Goal: Information Seeking & Learning: Compare options

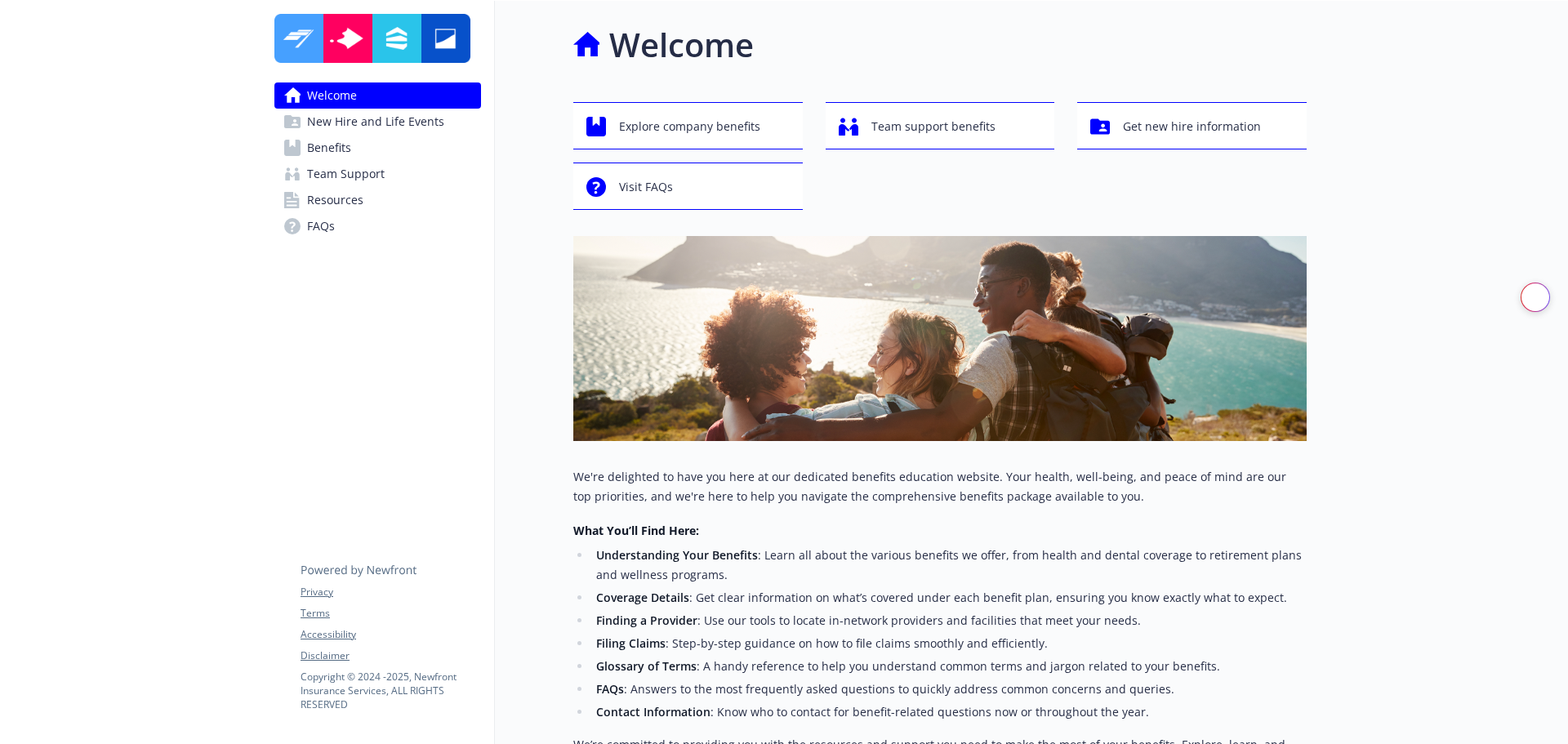
click at [344, 147] on span "Benefits" at bounding box center [329, 148] width 44 height 26
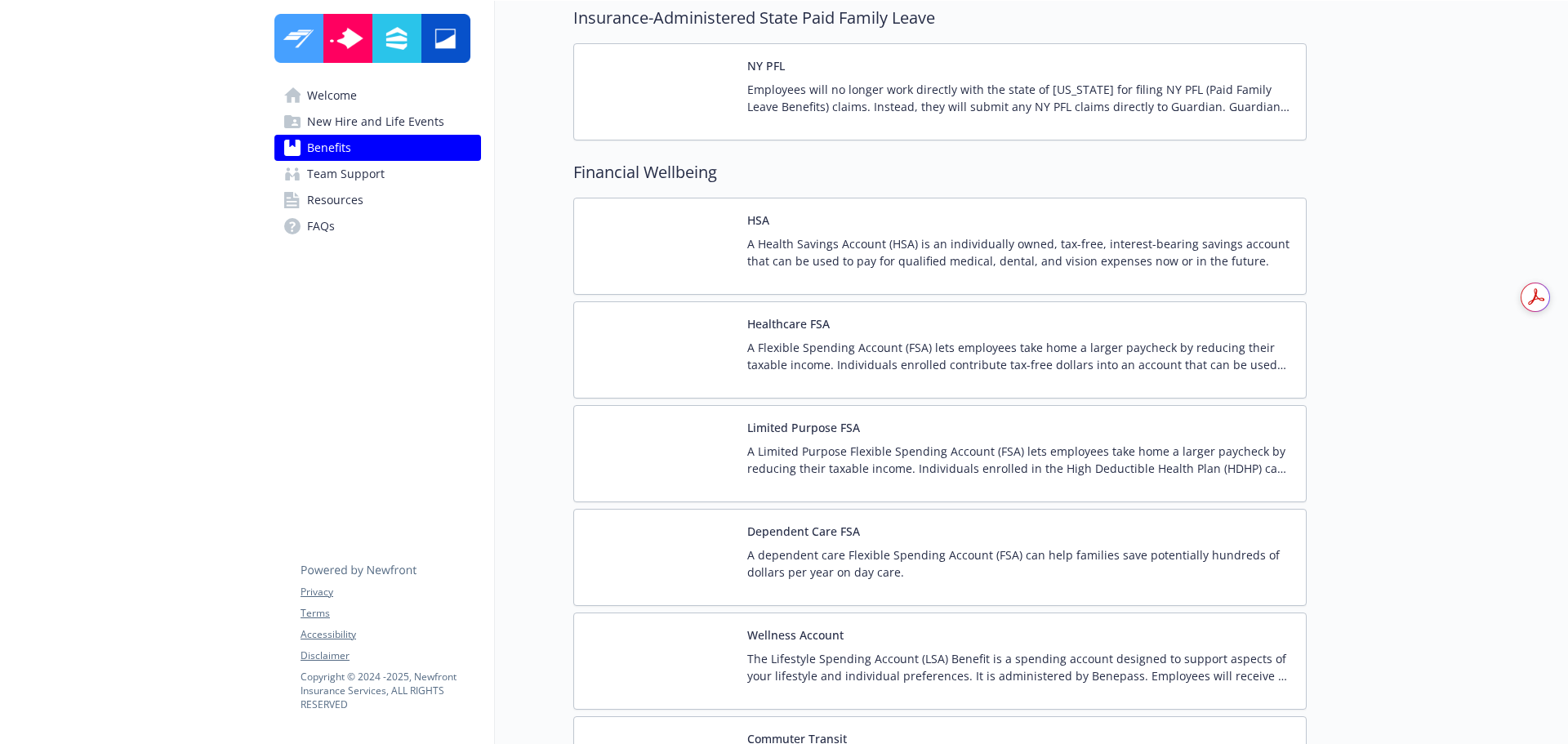
scroll to position [2205, 0]
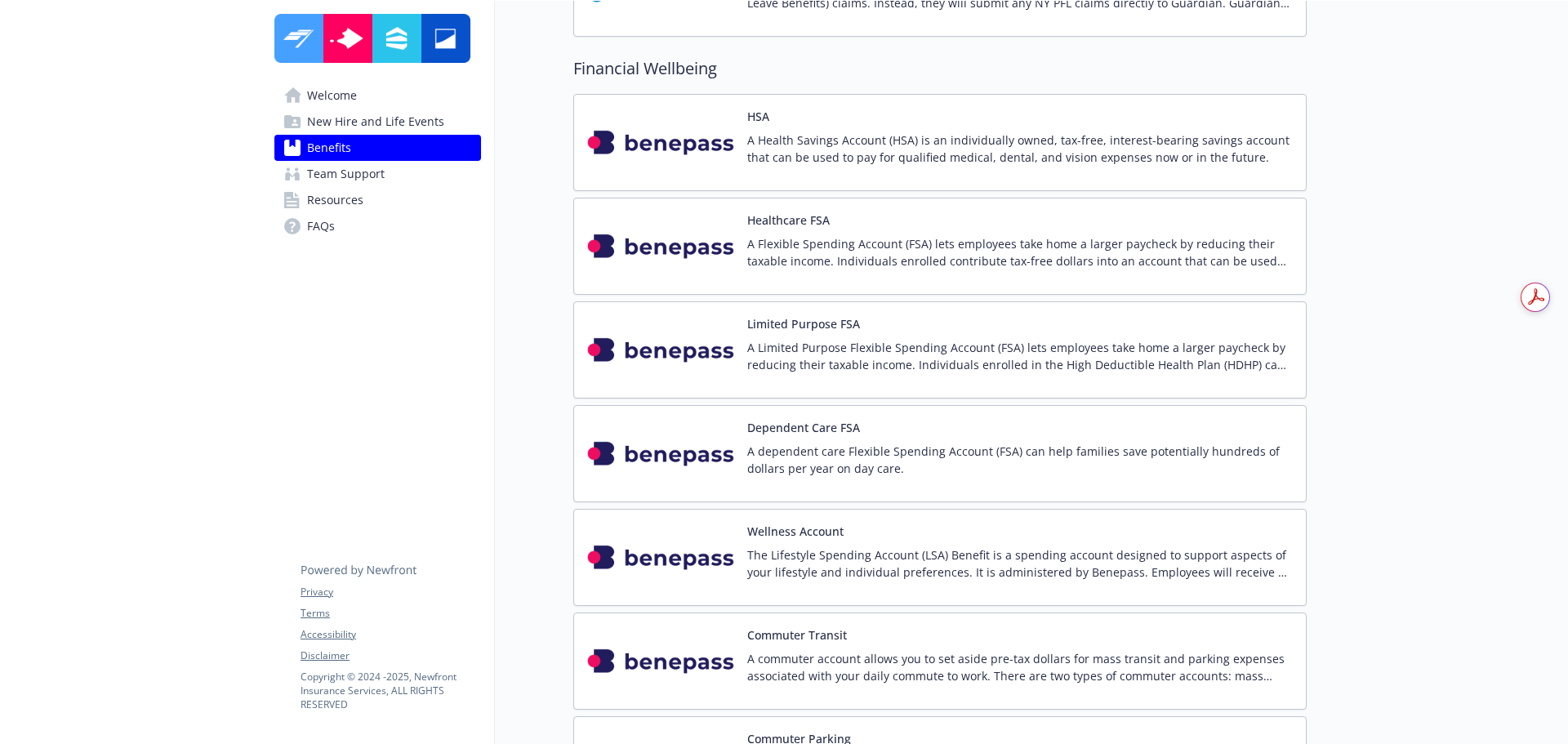
click at [674, 548] on img at bounding box center [661, 557] width 147 height 70
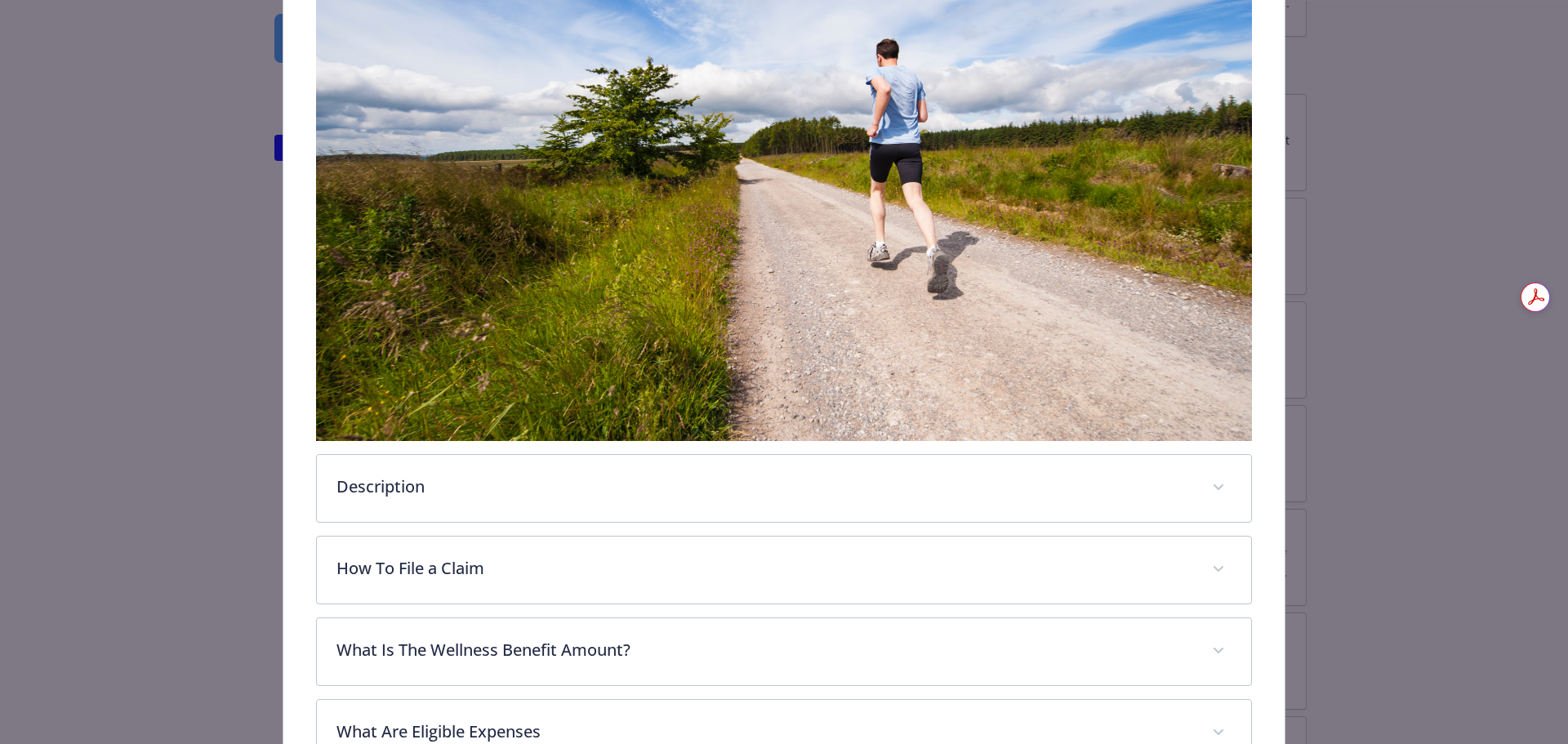
scroll to position [621, 0]
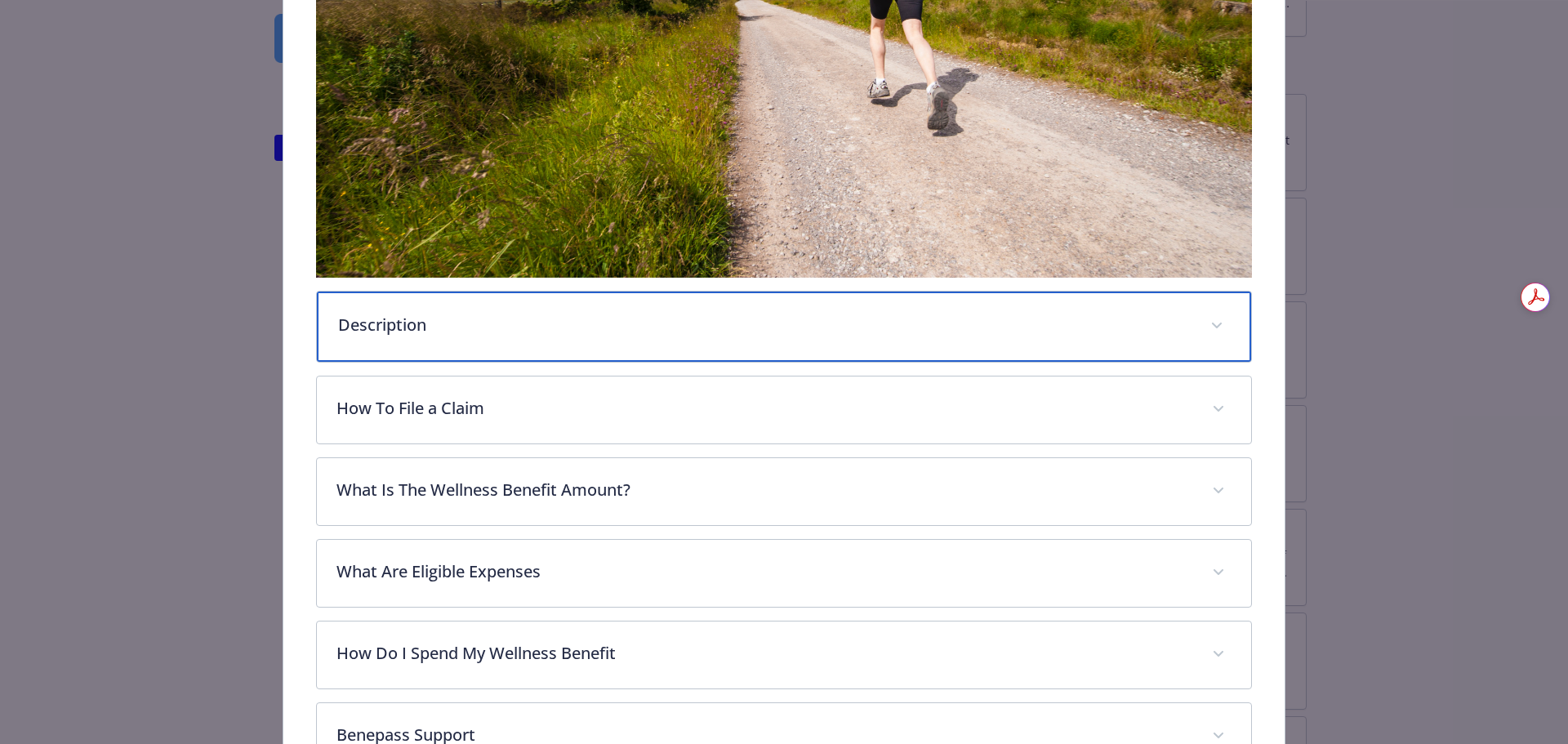
click at [507, 343] on div "Description" at bounding box center [784, 326] width 935 height 70
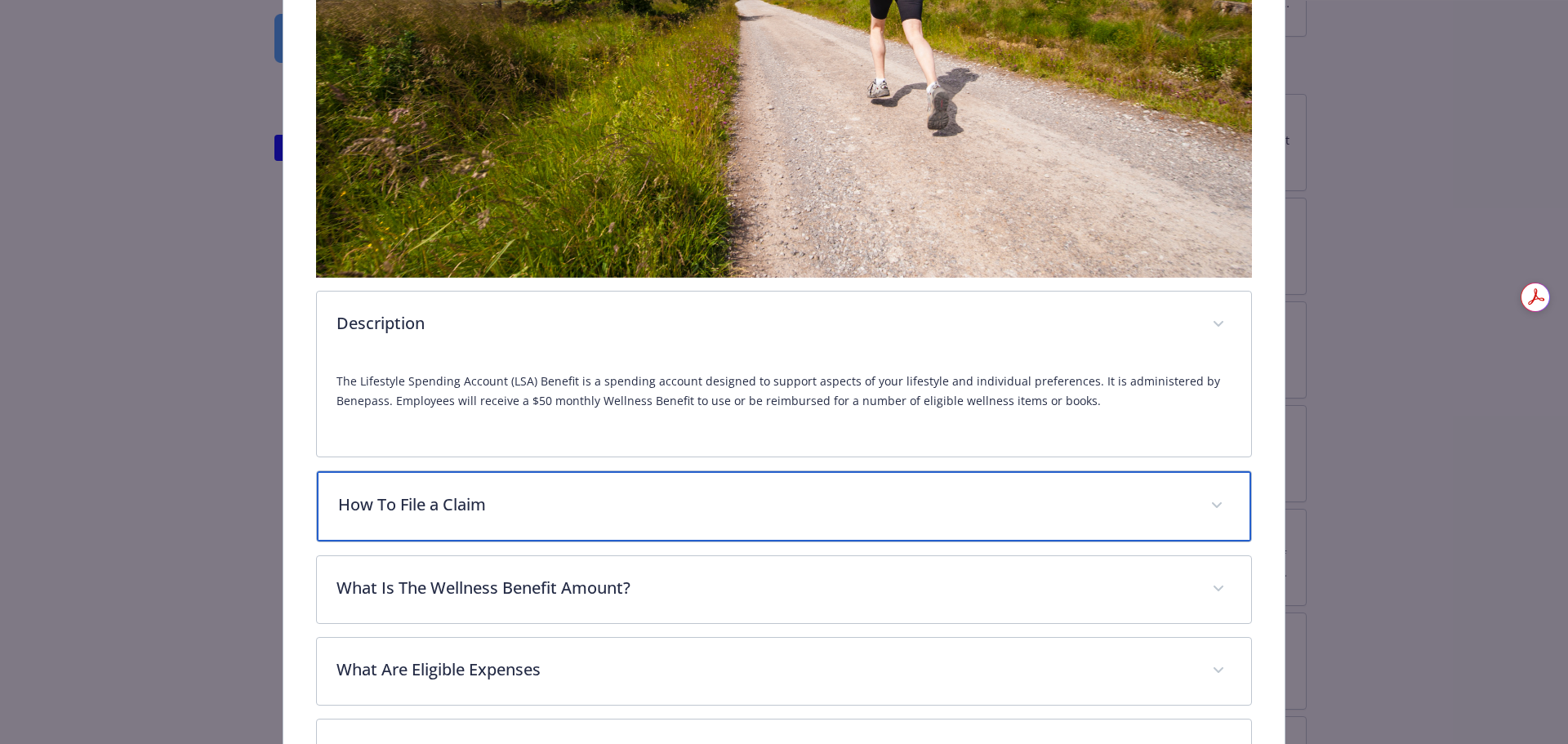
click at [520, 485] on div "How To File a Claim" at bounding box center [784, 506] width 935 height 70
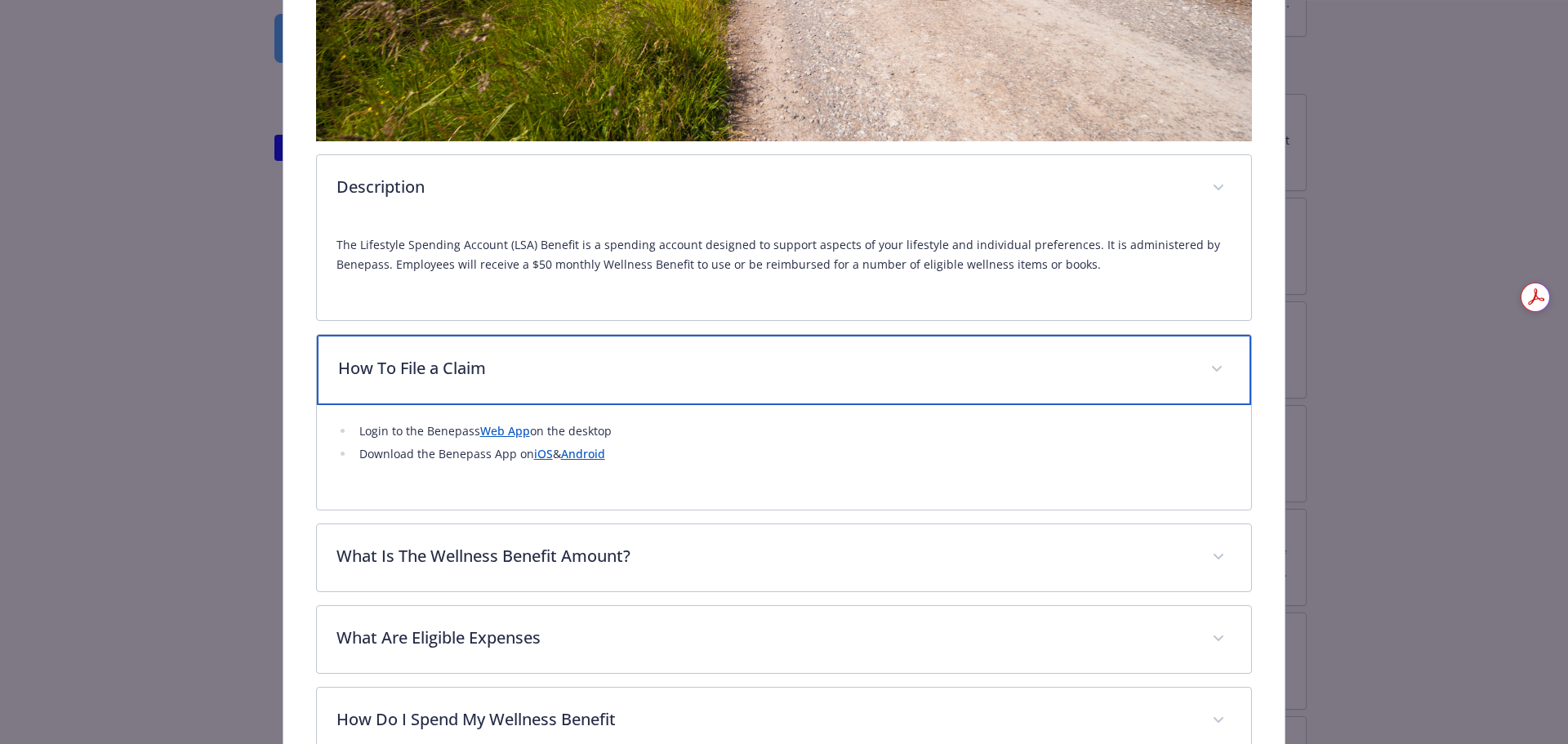
scroll to position [947, 0]
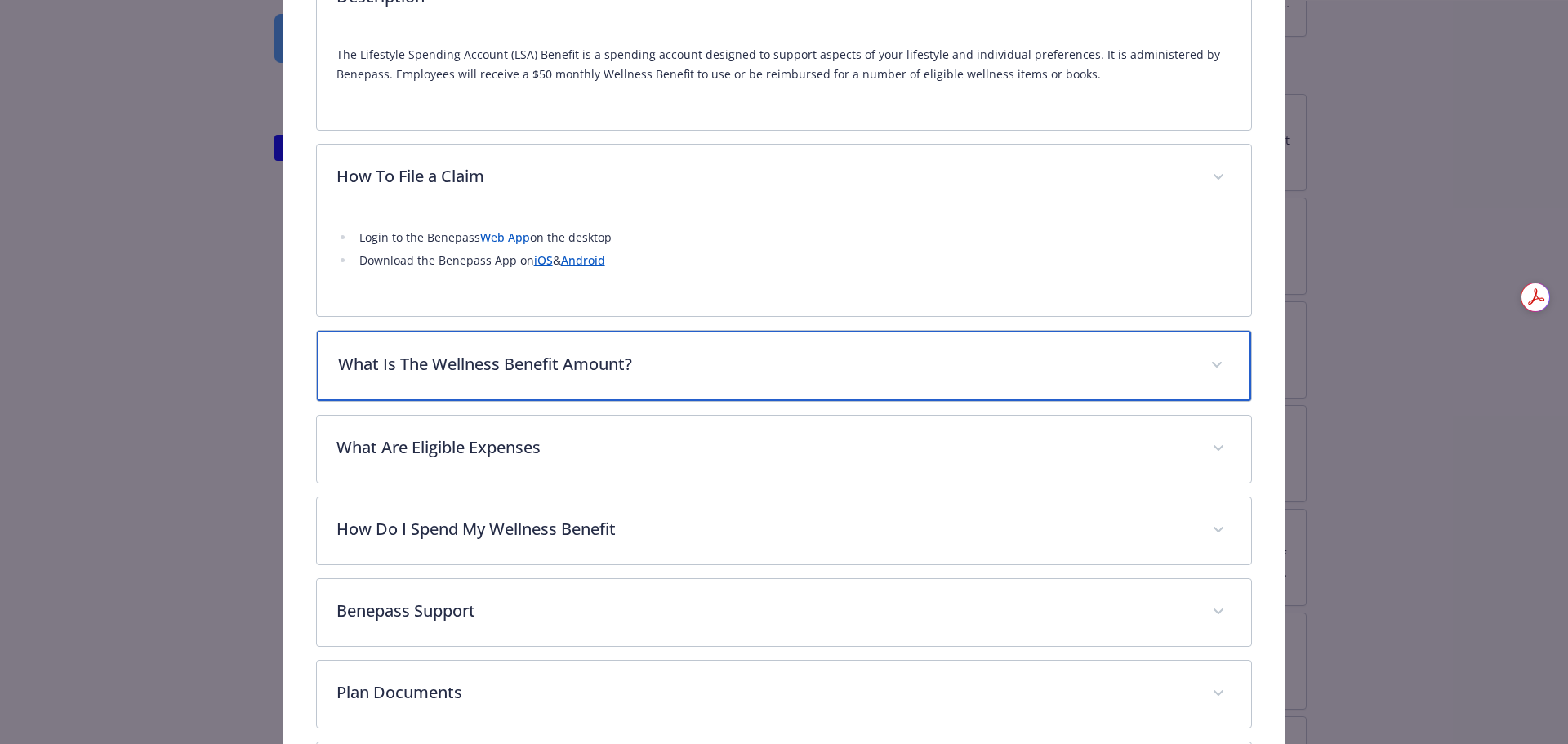
click at [571, 369] on p "What Is The Wellness Benefit Amount?" at bounding box center [764, 364] width 854 height 24
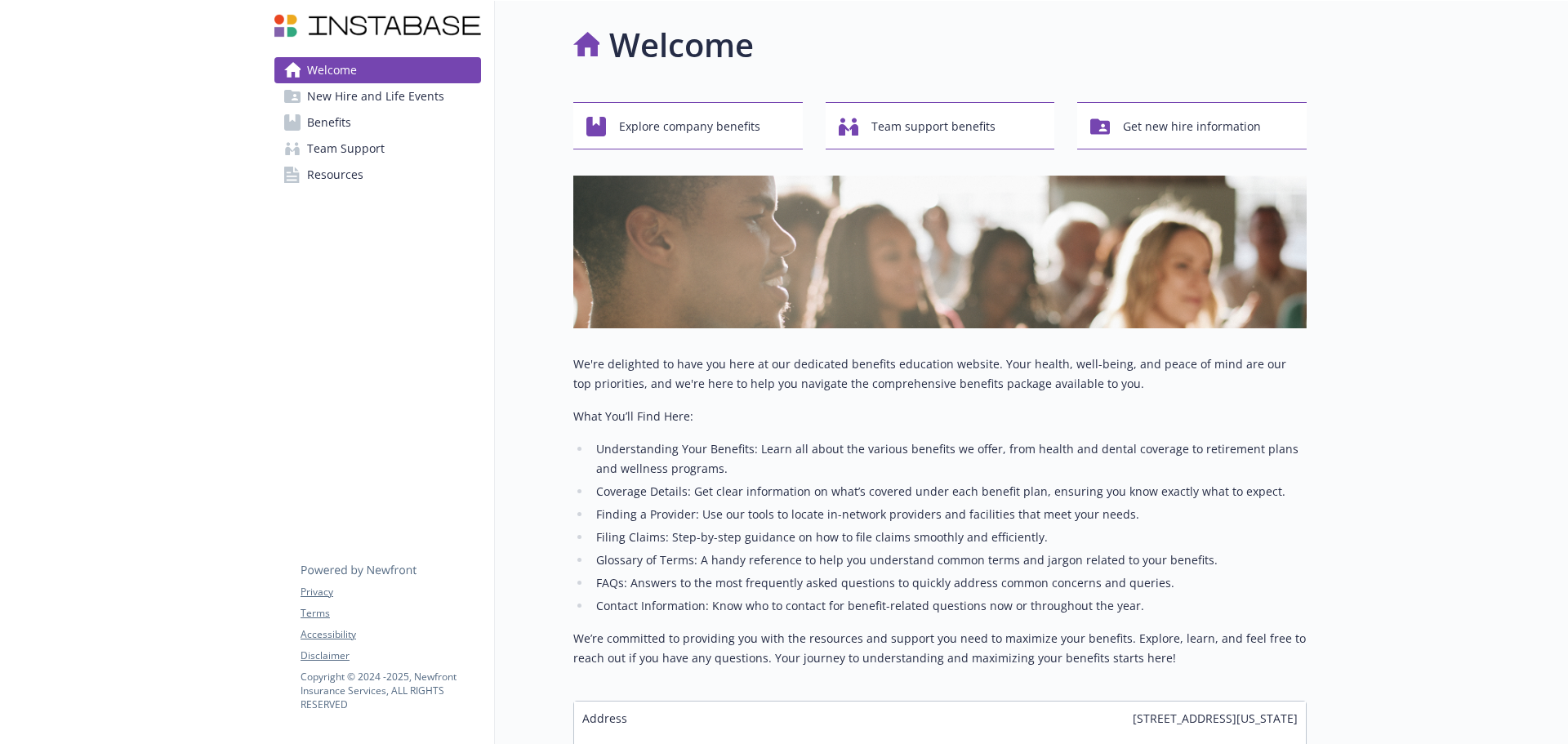
click at [354, 125] on link "Benefits" at bounding box center [378, 123] width 207 height 26
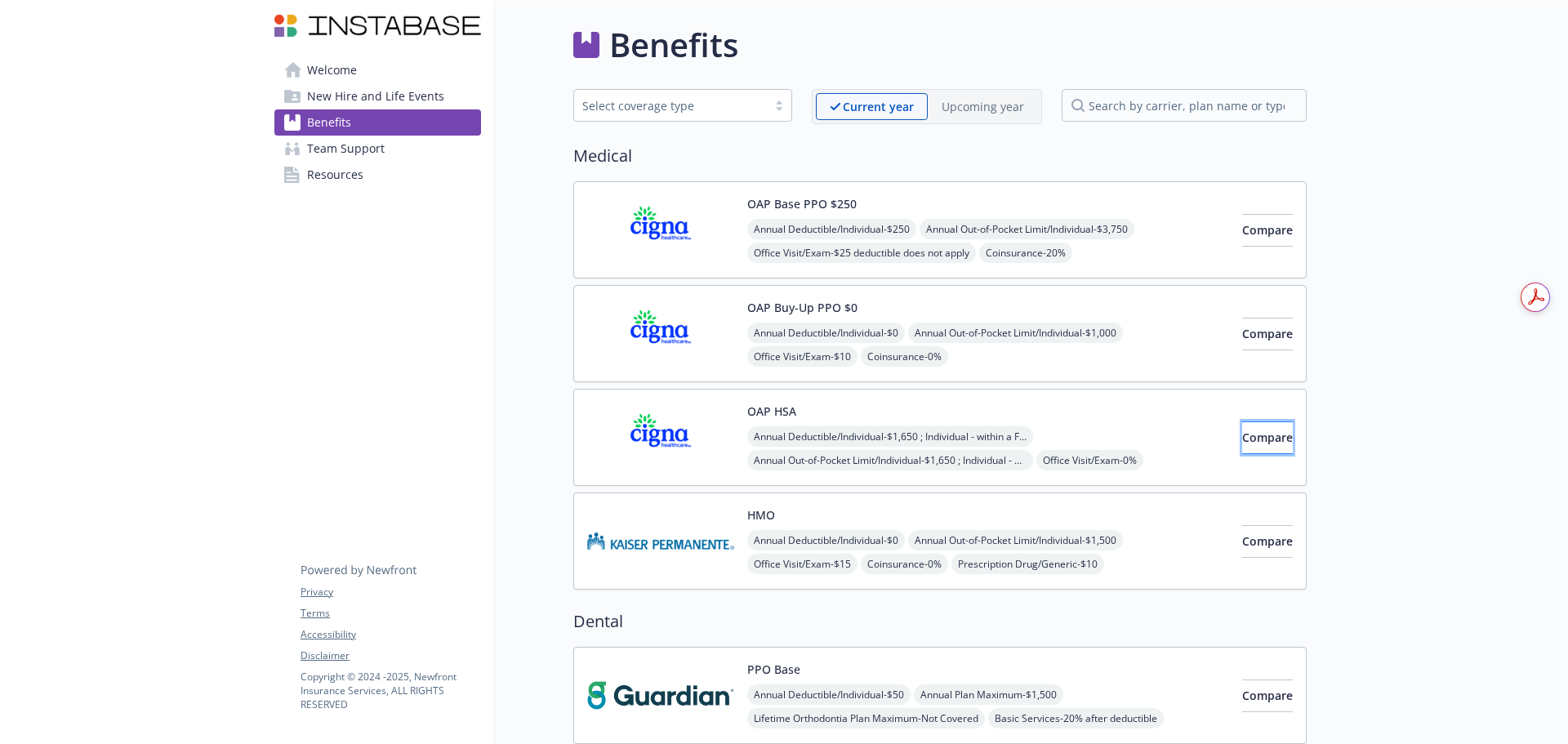
click at [1258, 444] on span "Compare" at bounding box center [1267, 437] width 50 height 16
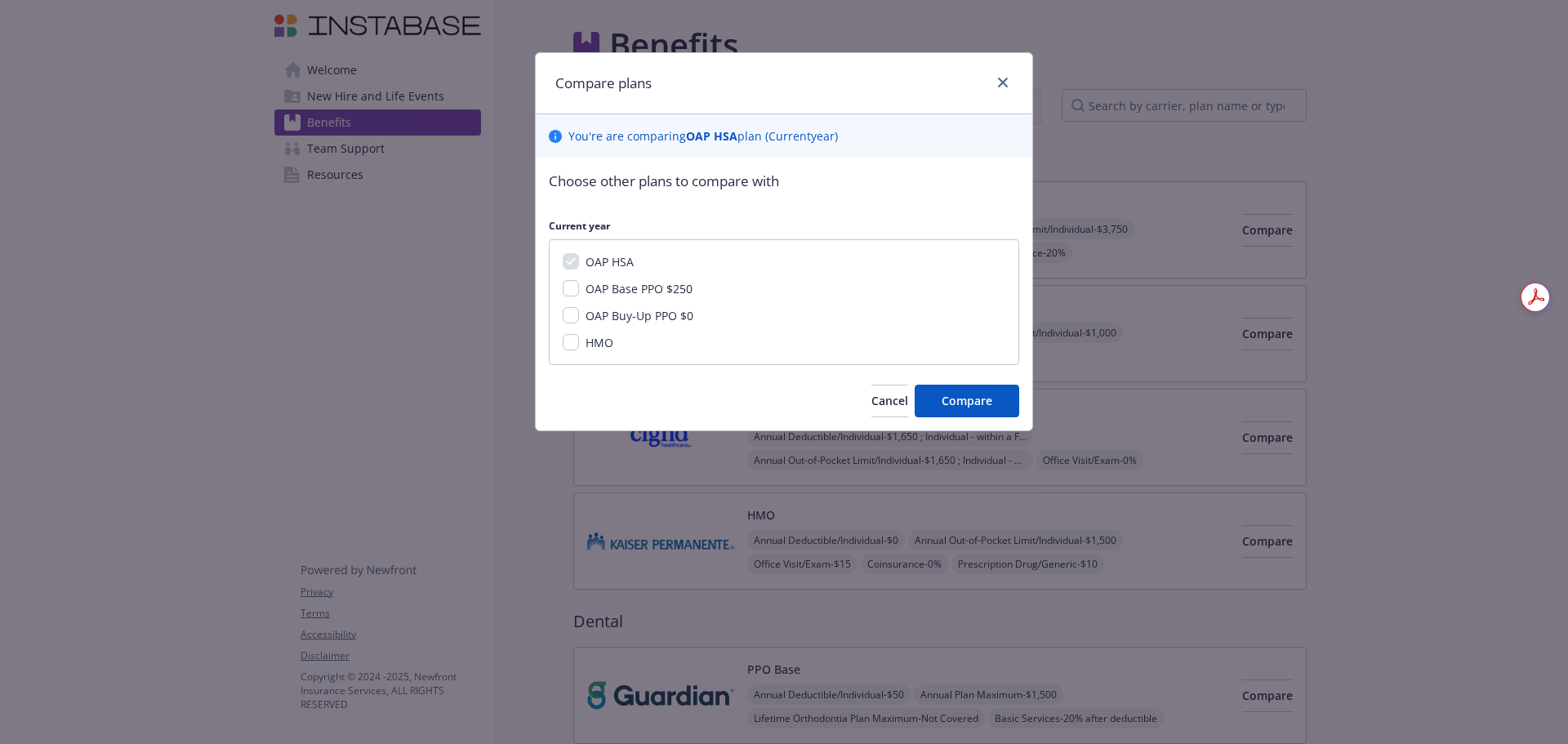
click at [561, 345] on div "OAP HSA OAP Base PPO $250 OAP Buy-Up PPO $0 HMO" at bounding box center [783, 302] width 470 height 126
click at [574, 341] on input "HMO" at bounding box center [571, 343] width 17 height 17
checkbox input "true"
click at [974, 402] on span "Compare" at bounding box center [966, 400] width 50 height 16
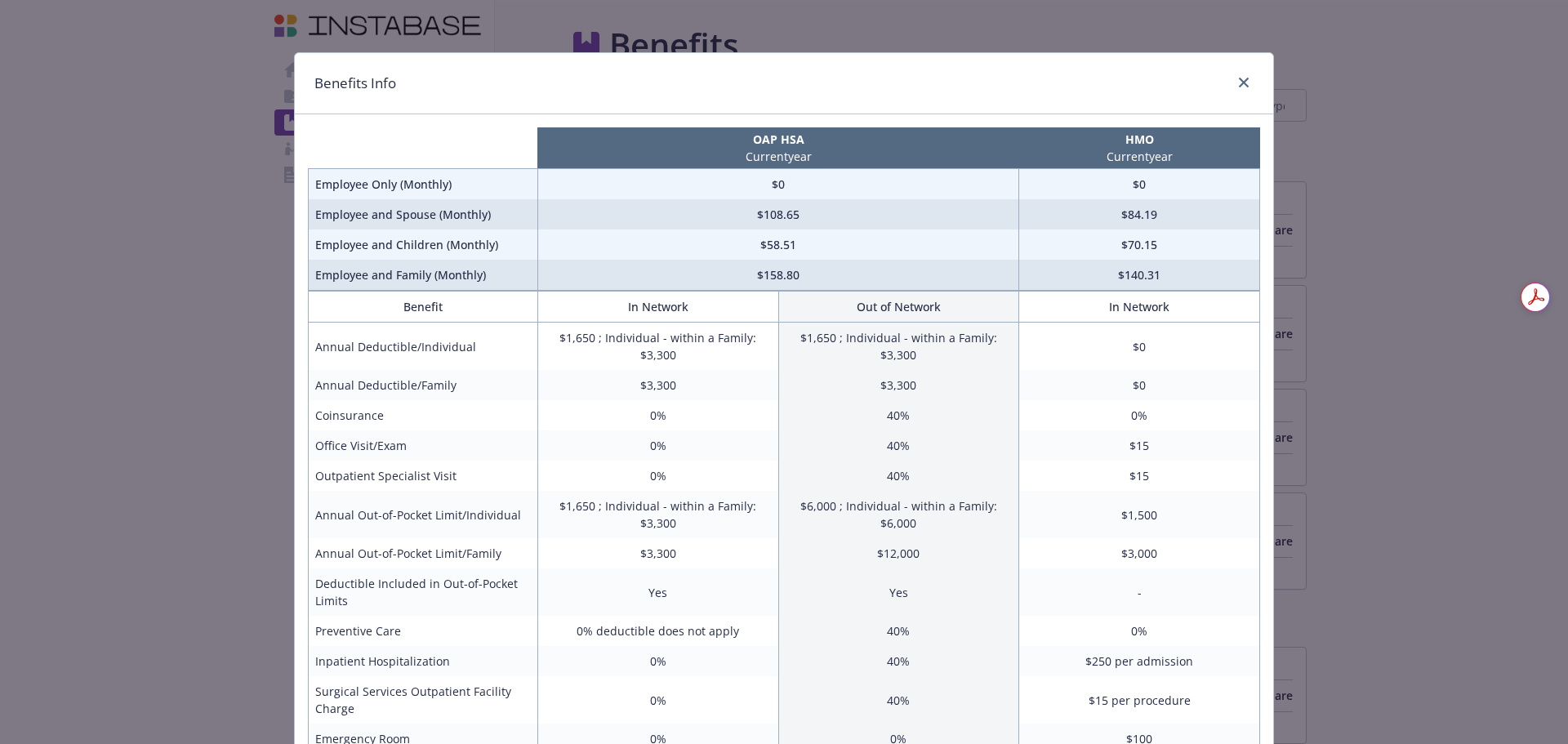
click at [710, 481] on td "0%" at bounding box center [657, 476] width 241 height 30
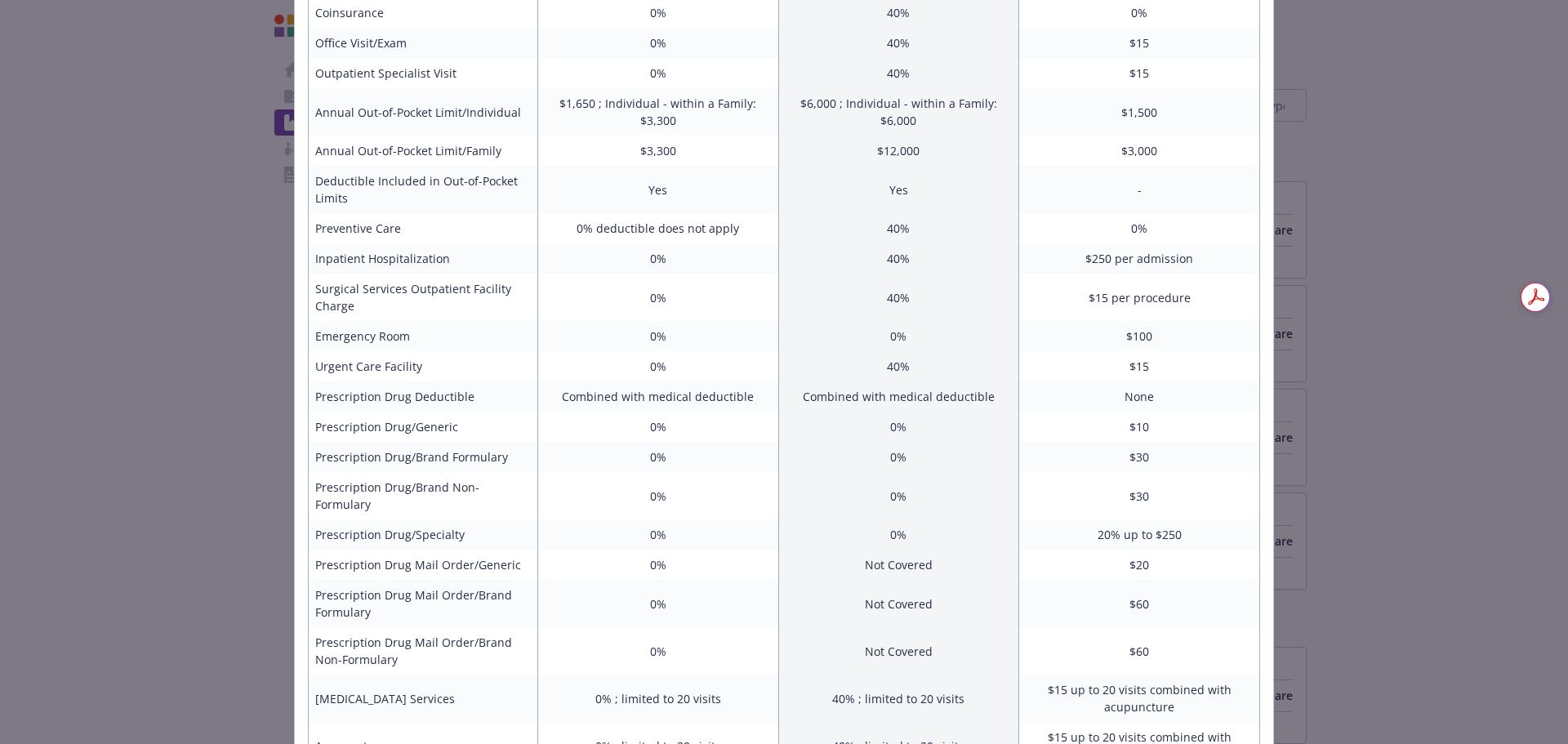
scroll to position [478, 0]
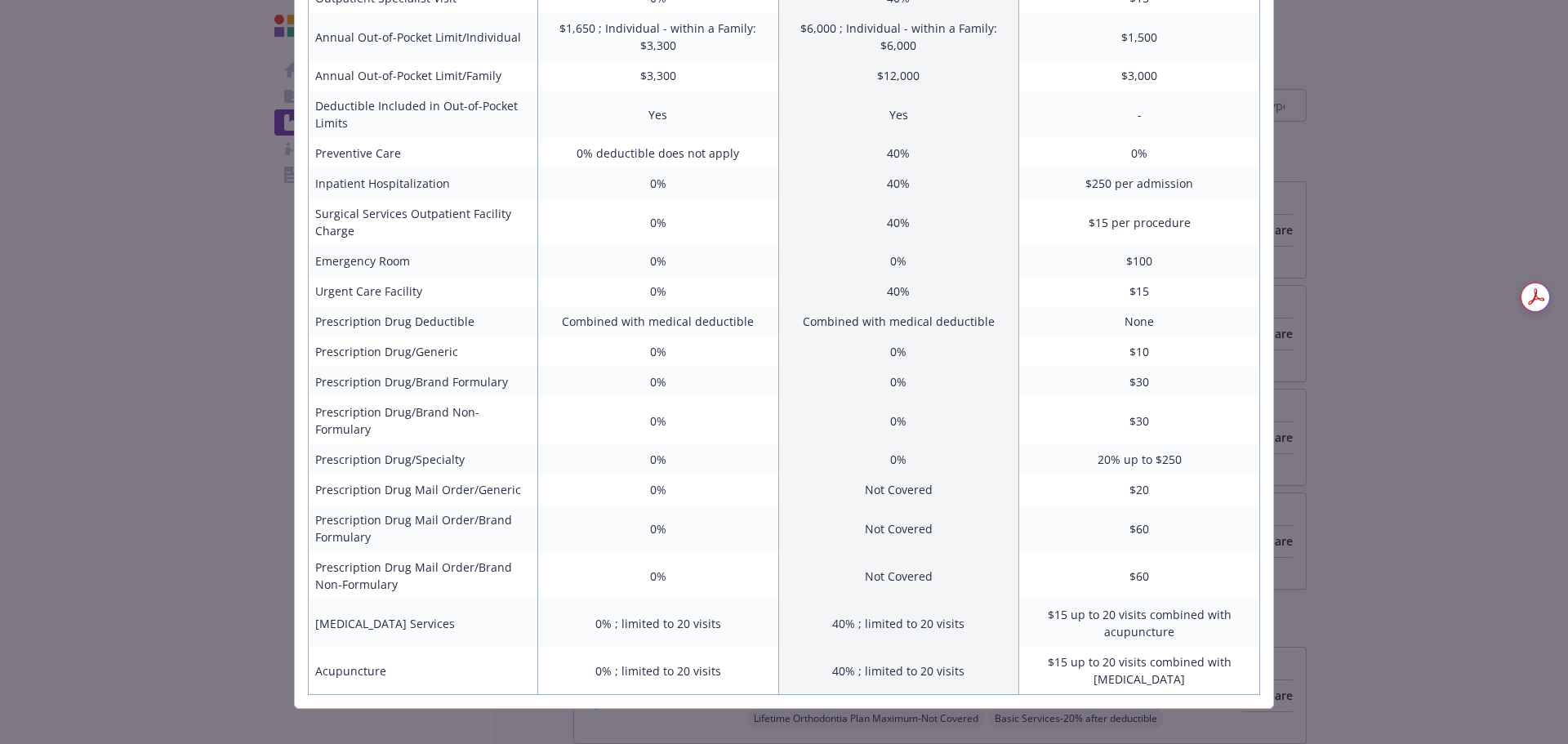
click at [145, 544] on div "Benefits Info OAP HSA Current year HMO Current year Employee Only (Monthly) $0 …" at bounding box center [784, 372] width 1568 height 744
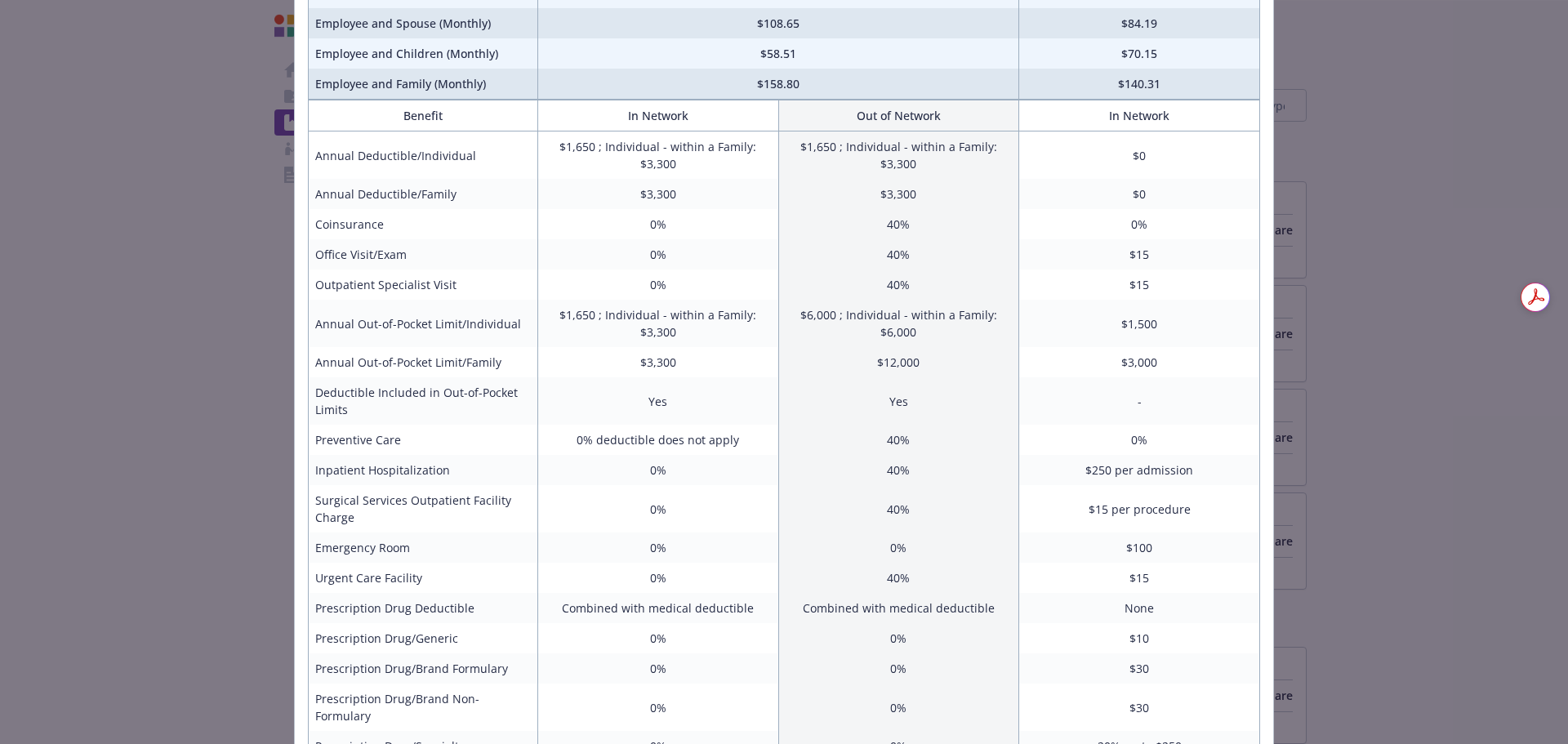
scroll to position [0, 0]
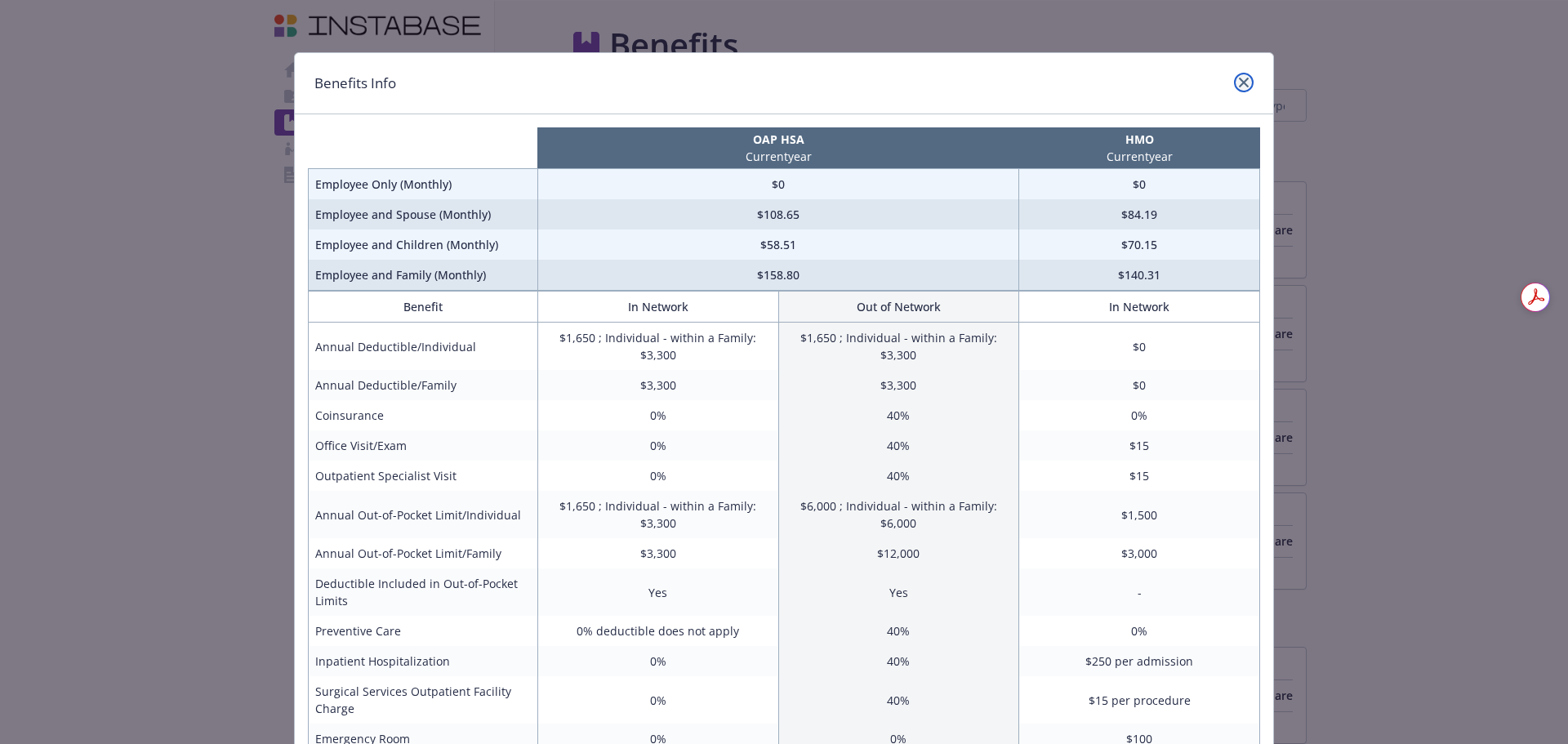
click at [1243, 77] on link "close" at bounding box center [1243, 82] width 20 height 20
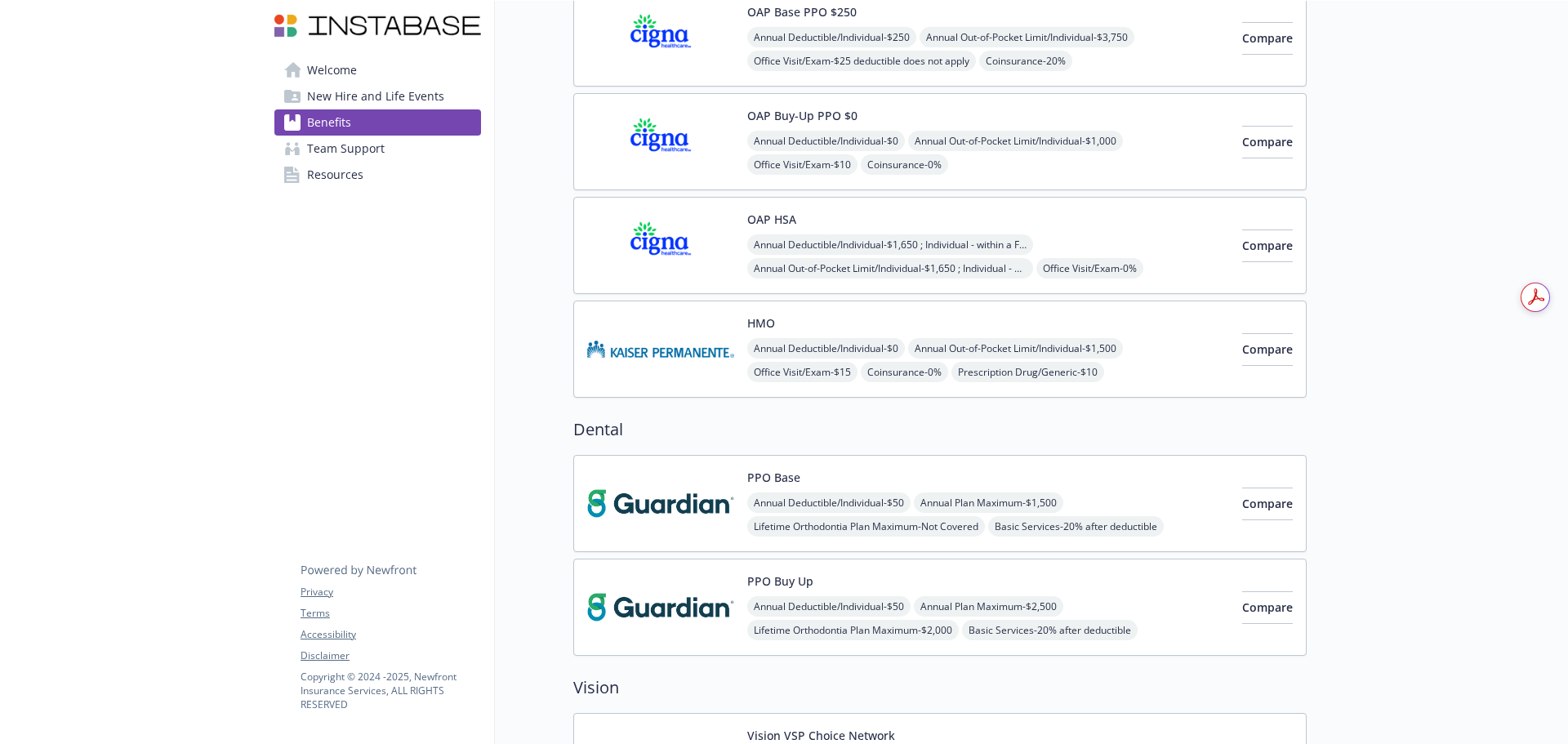
scroll to position [163, 0]
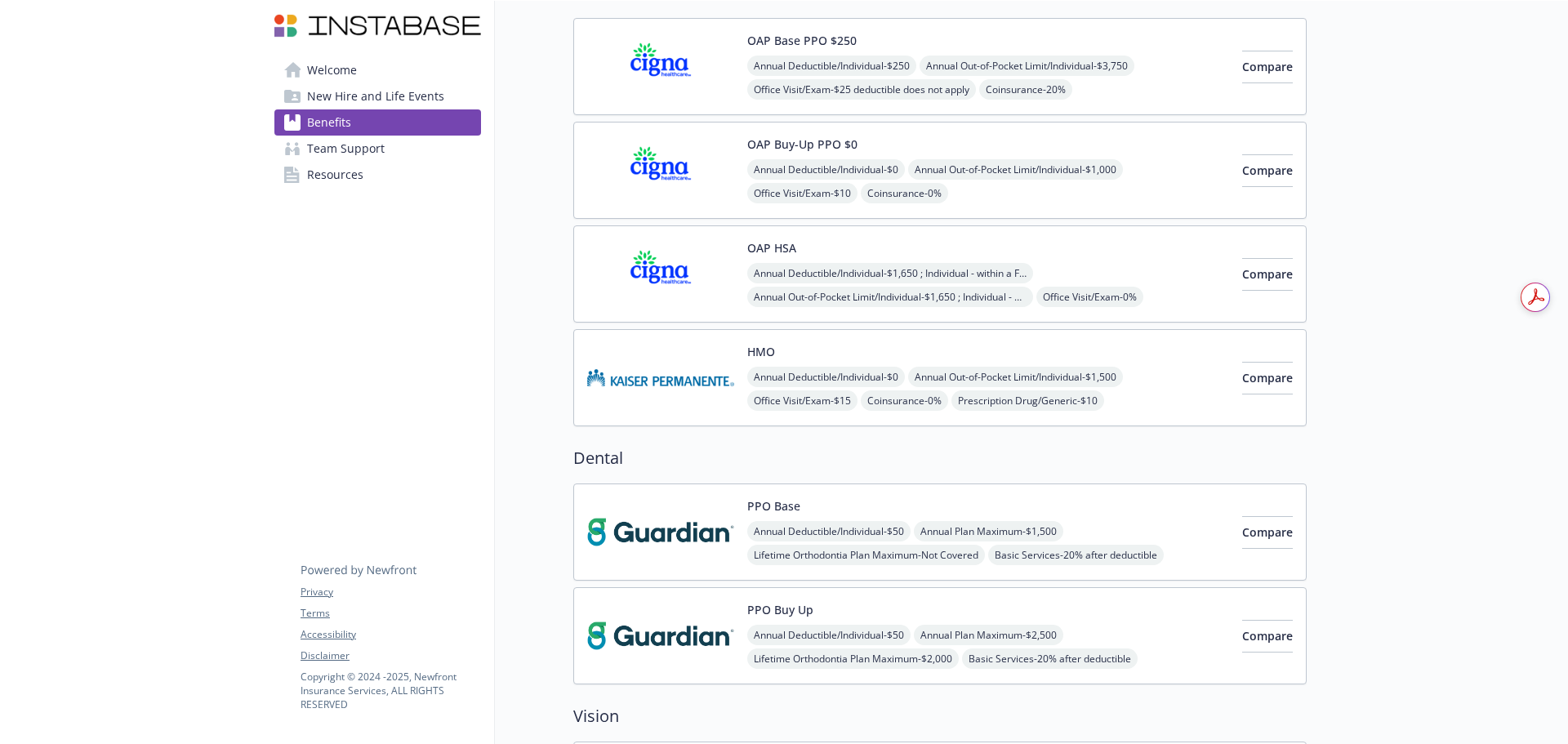
click at [650, 257] on img at bounding box center [661, 274] width 147 height 70
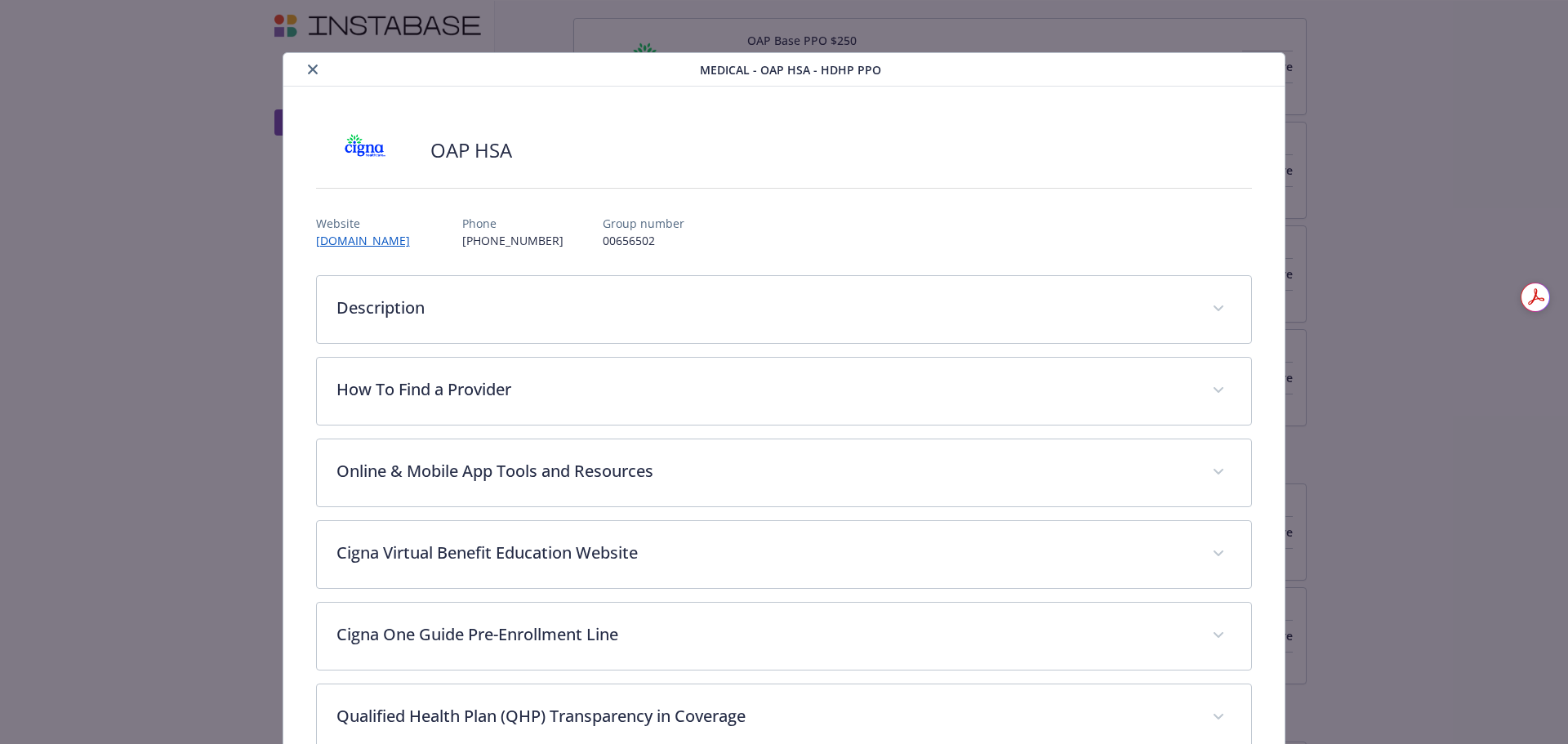
scroll to position [49, 0]
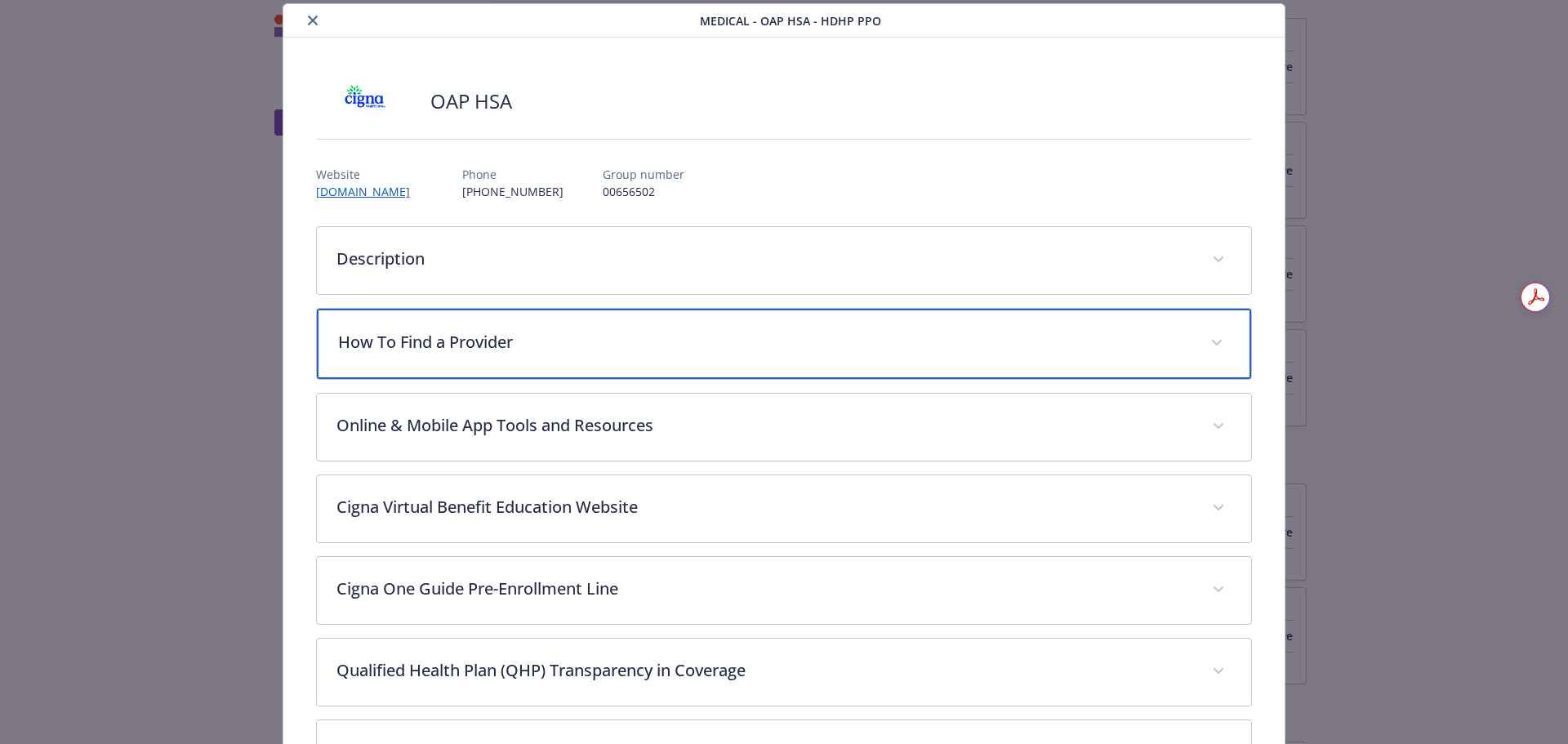
click at [499, 343] on p "How To Find a Provider" at bounding box center [764, 342] width 854 height 24
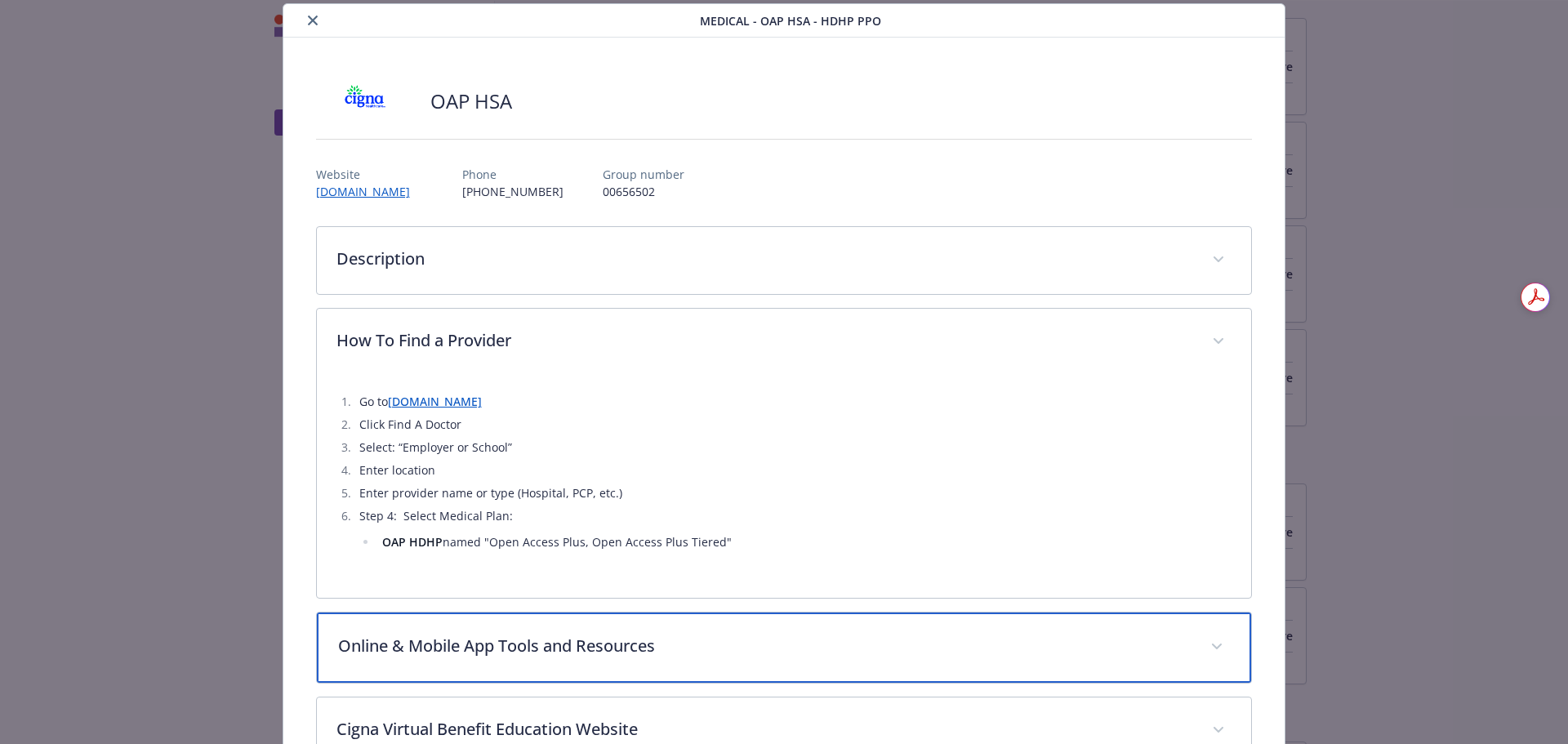
click at [487, 670] on div "Online & Mobile App Tools and Resources" at bounding box center [784, 647] width 935 height 70
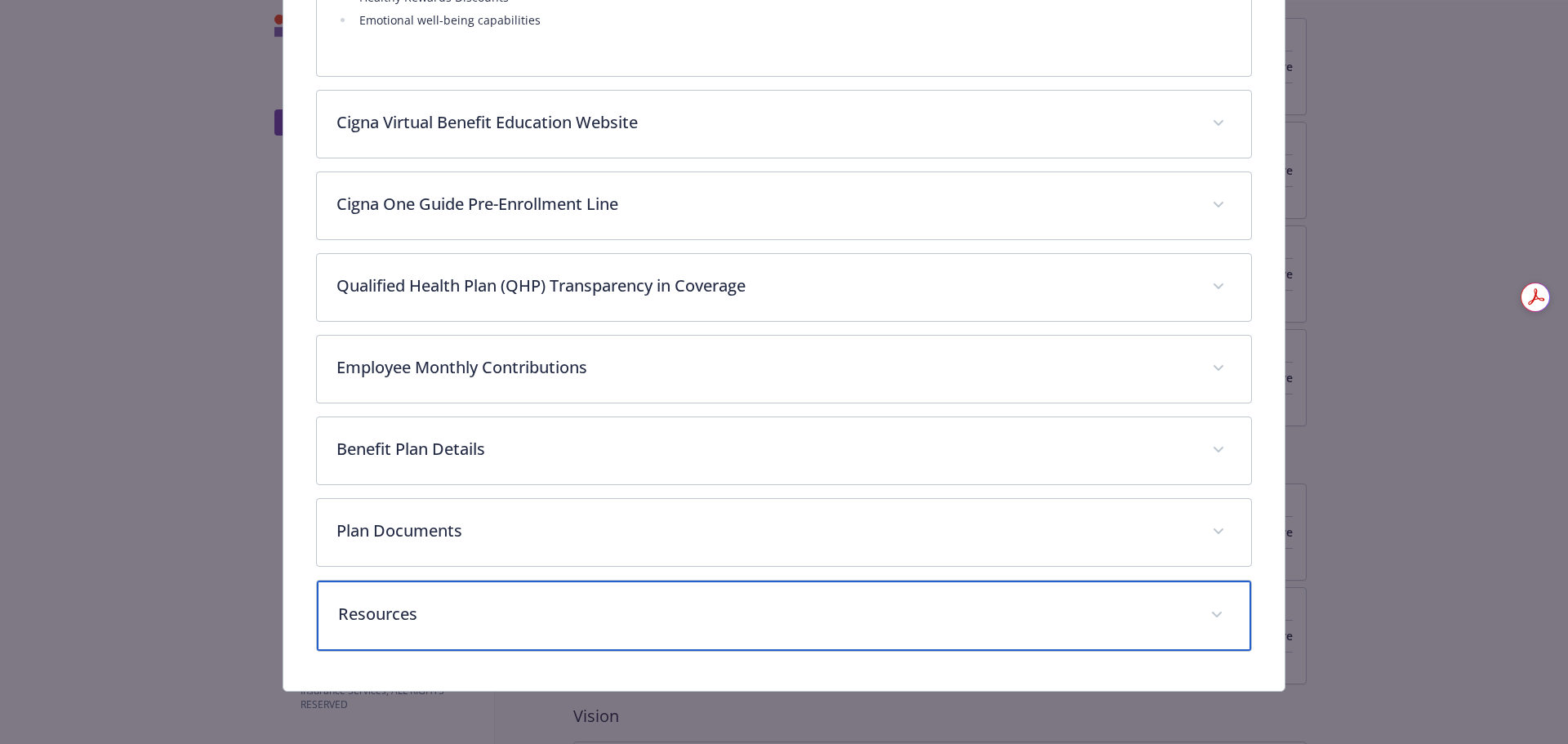
click at [552, 594] on div "Resources" at bounding box center [784, 615] width 935 height 70
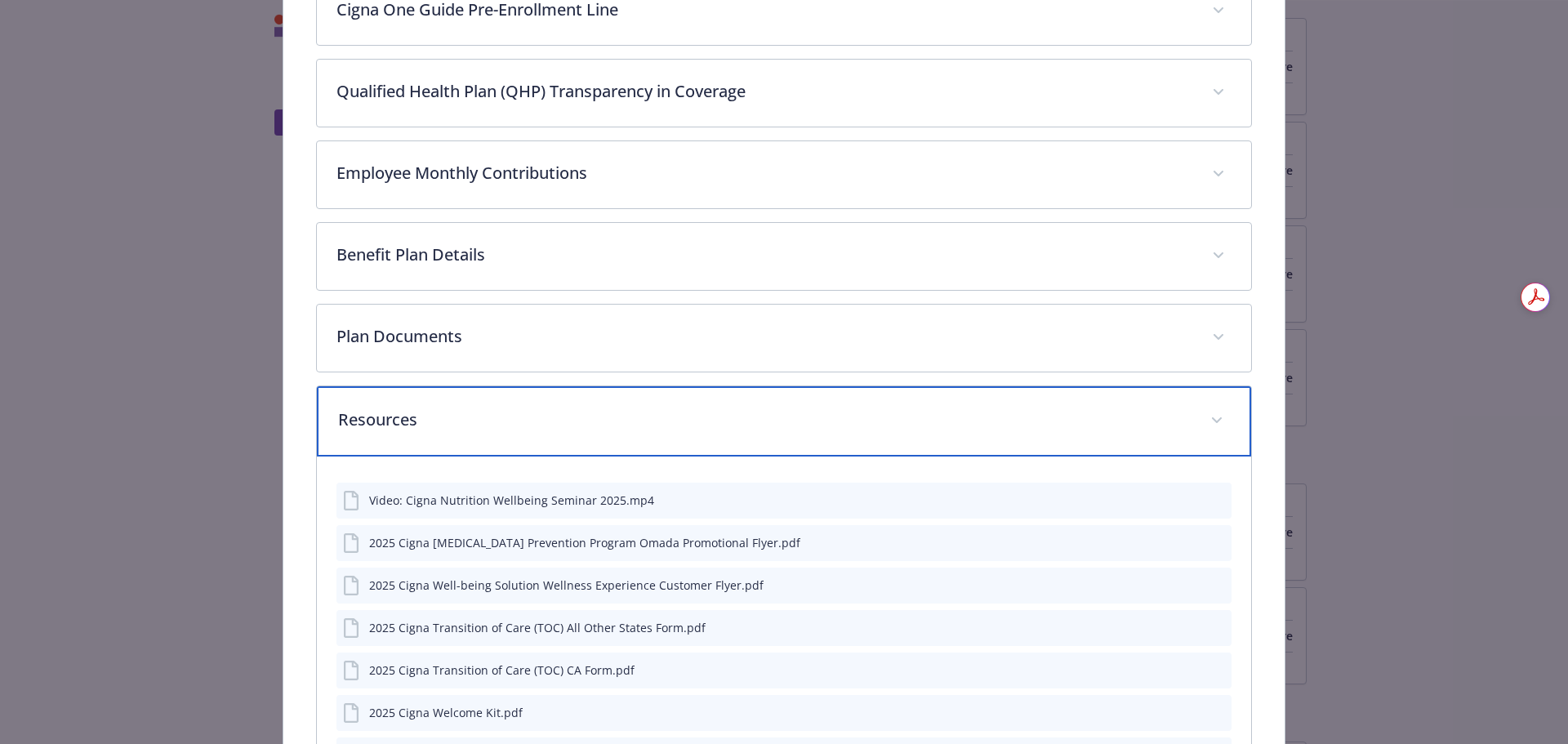
scroll to position [1753, 0]
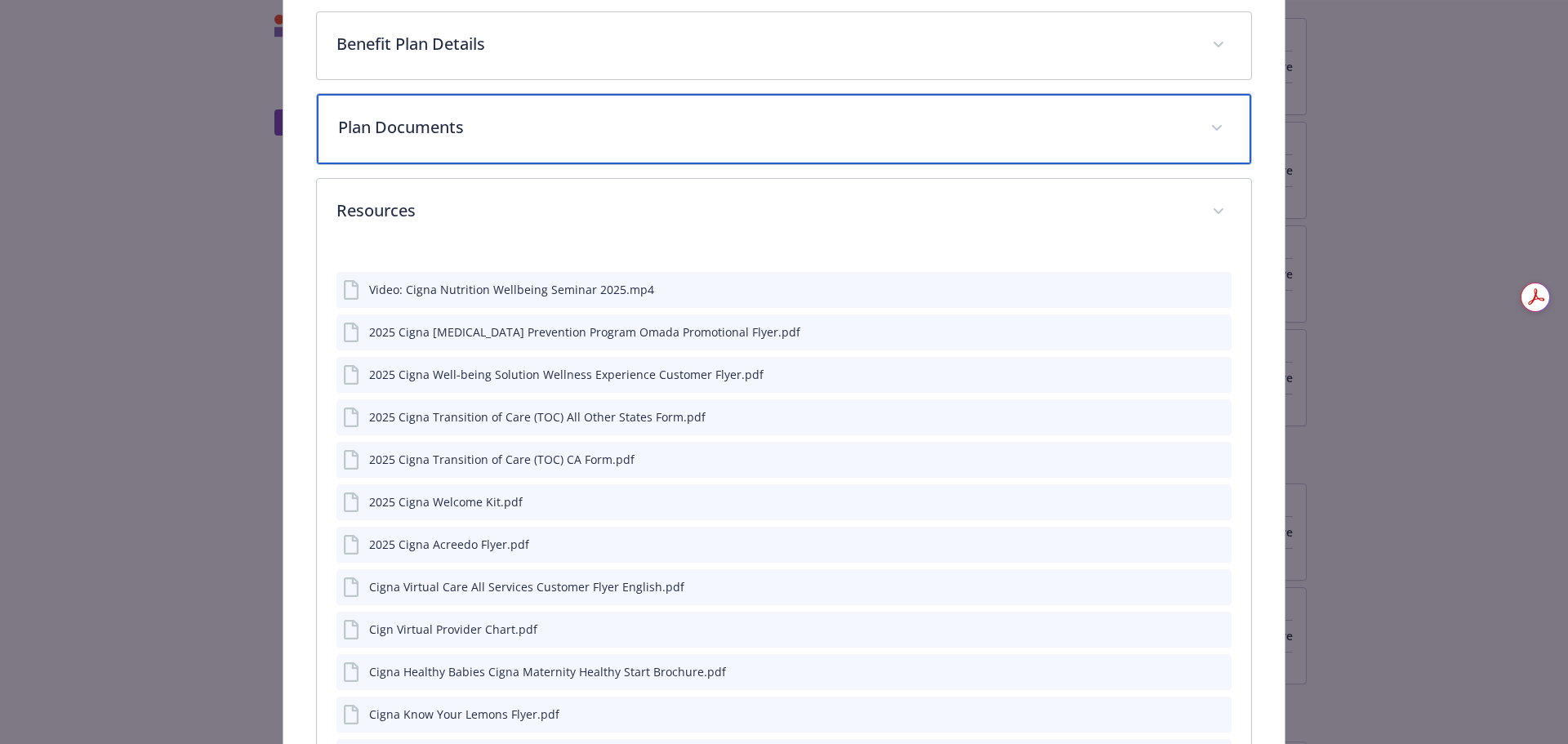
click at [547, 105] on div "Plan Documents" at bounding box center [784, 129] width 935 height 70
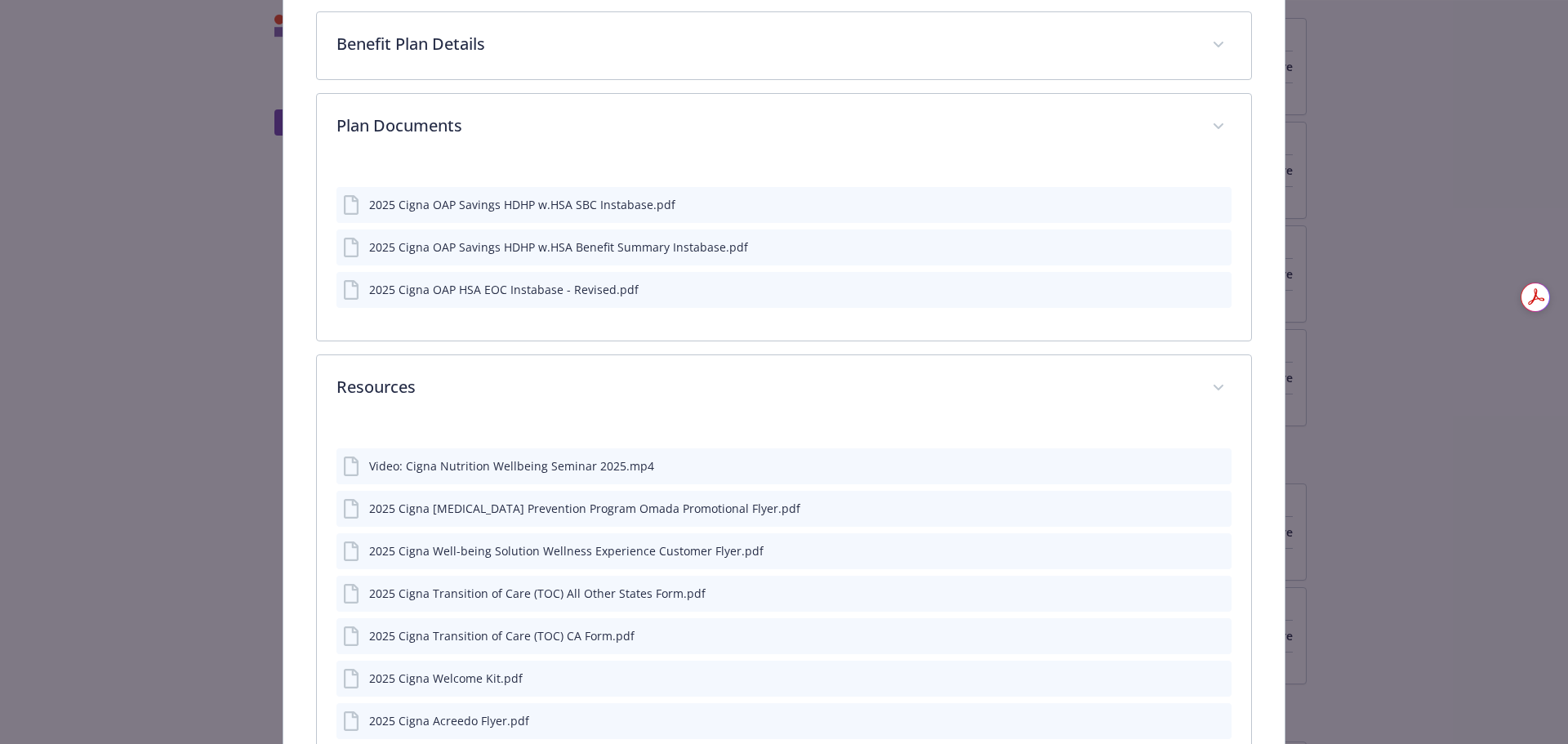
click at [1213, 250] on icon "preview file" at bounding box center [1216, 246] width 15 height 11
